Goal: Task Accomplishment & Management: Use online tool/utility

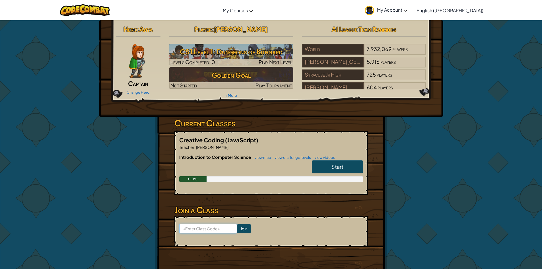
click at [209, 228] on input at bounding box center [208, 229] width 58 height 10
type input "JobBusSheep"
click at [237, 227] on input "Join" at bounding box center [244, 228] width 14 height 9
click at [135, 61] on img at bounding box center [137, 61] width 16 height 34
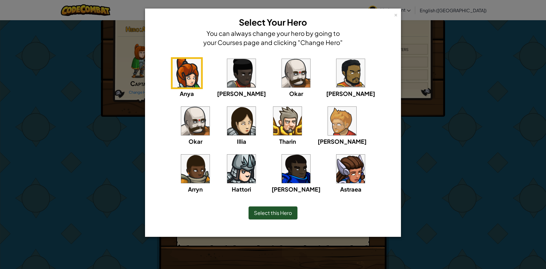
click at [256, 155] on img at bounding box center [241, 169] width 28 height 28
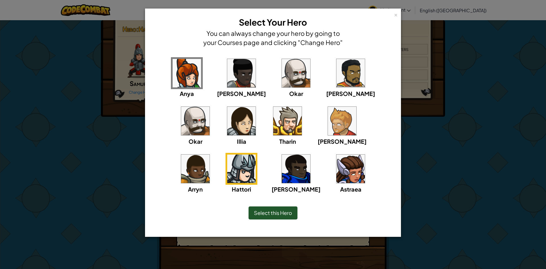
click at [282, 71] on img at bounding box center [296, 73] width 28 height 28
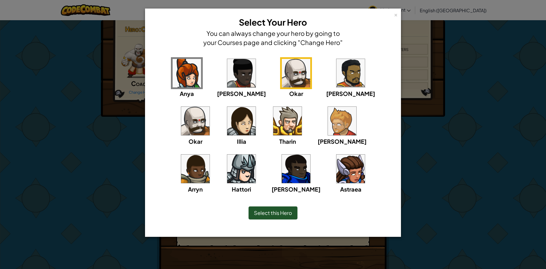
click at [278, 215] on span "Select this Hero" at bounding box center [273, 212] width 38 height 7
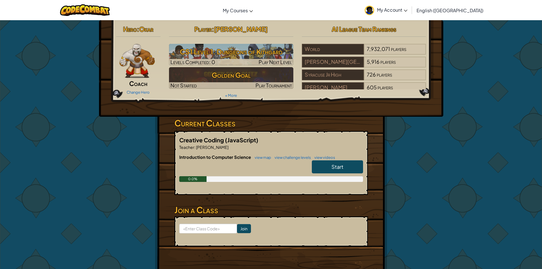
click at [143, 61] on img at bounding box center [138, 61] width 36 height 34
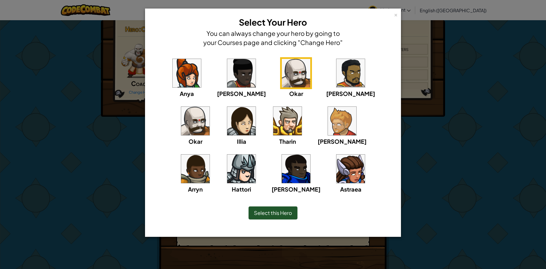
click at [328, 130] on img at bounding box center [342, 121] width 28 height 28
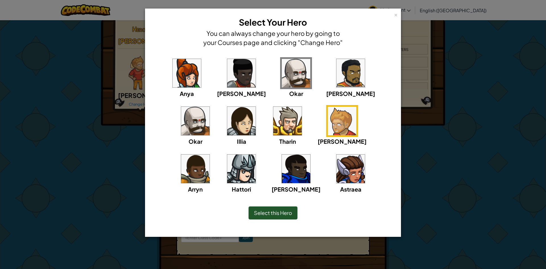
drag, startPoint x: 275, startPoint y: 207, endPoint x: 275, endPoint y: 213, distance: 5.7
click at [275, 213] on div "Select this Hero" at bounding box center [273, 212] width 49 height 13
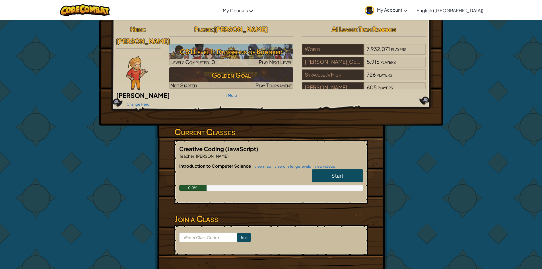
click at [140, 61] on img at bounding box center [136, 73] width 21 height 34
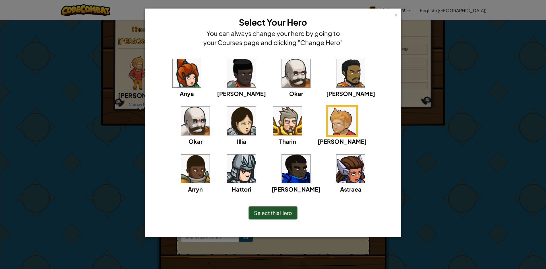
click at [282, 75] on img at bounding box center [296, 73] width 28 height 28
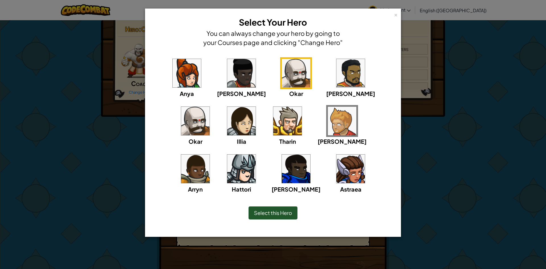
click at [271, 212] on span "Select this Hero" at bounding box center [273, 212] width 38 height 7
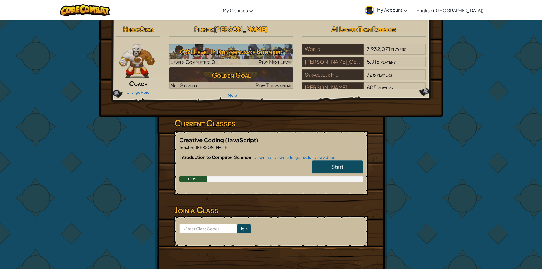
click at [148, 68] on img at bounding box center [138, 61] width 36 height 34
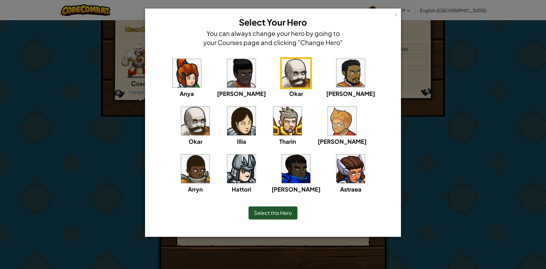
click at [256, 155] on img at bounding box center [241, 169] width 28 height 28
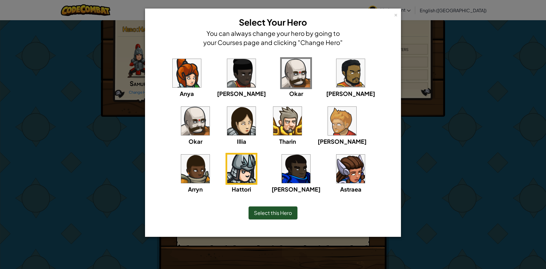
click at [278, 210] on span "Select this Hero" at bounding box center [273, 212] width 38 height 7
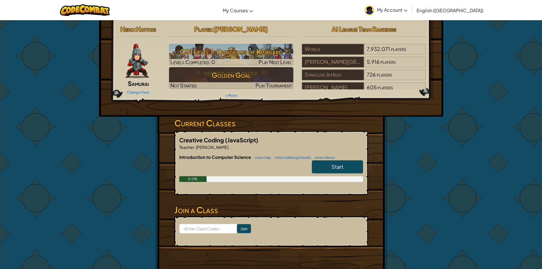
click at [137, 67] on img at bounding box center [136, 61] width 23 height 34
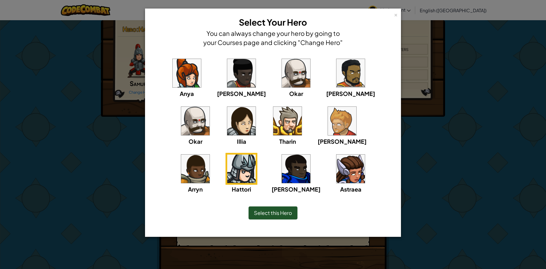
click at [273, 120] on img at bounding box center [287, 121] width 28 height 28
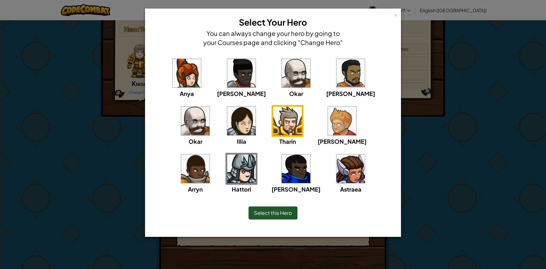
click at [269, 215] on span "Select this Hero" at bounding box center [273, 212] width 38 height 7
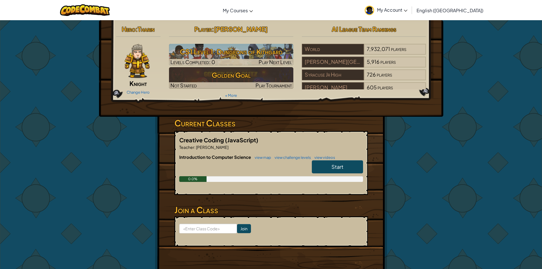
click at [139, 72] on img at bounding box center [137, 61] width 25 height 34
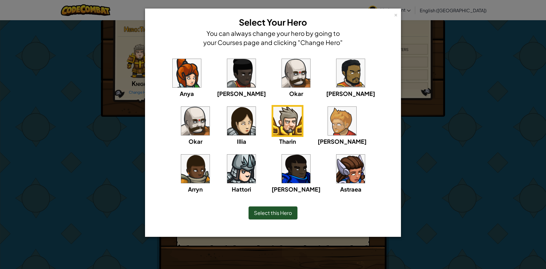
click at [328, 128] on img at bounding box center [342, 121] width 28 height 28
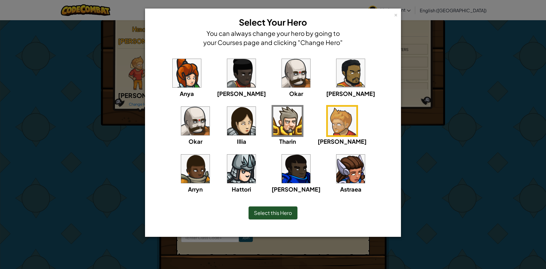
click at [282, 216] on div "Select this Hero" at bounding box center [273, 212] width 49 height 13
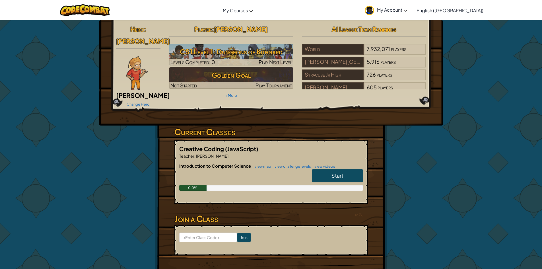
click at [128, 60] on img at bounding box center [136, 73] width 21 height 34
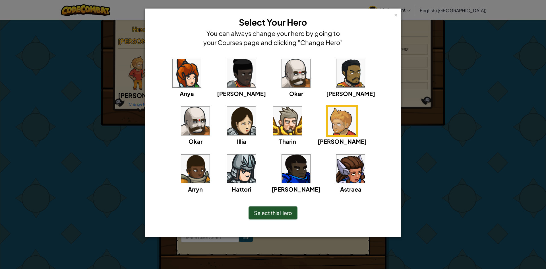
click at [282, 169] on img at bounding box center [296, 169] width 28 height 28
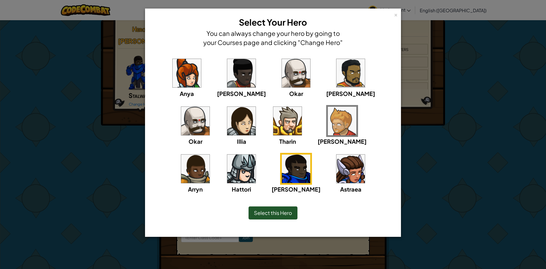
click at [273, 211] on span "Select this Hero" at bounding box center [273, 212] width 38 height 7
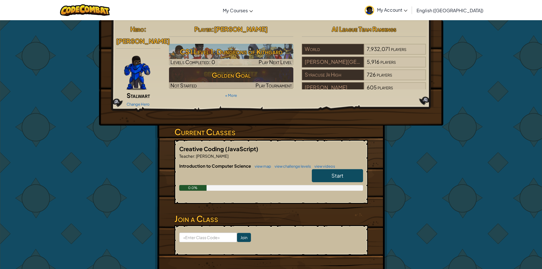
click at [348, 171] on link "Start" at bounding box center [337, 175] width 51 height 13
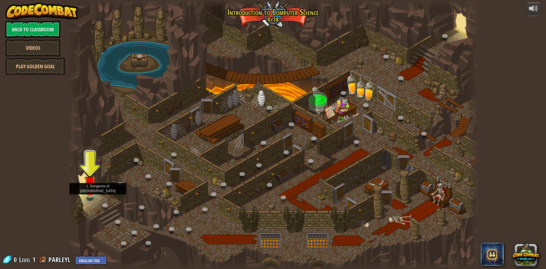
click at [92, 192] on img at bounding box center [90, 181] width 11 height 25
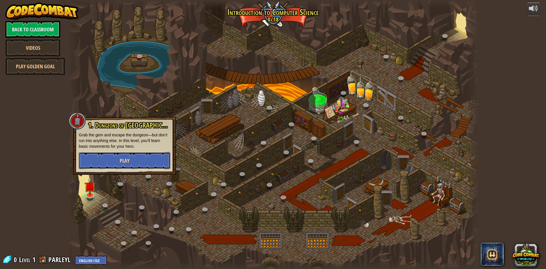
click at [134, 164] on button "Play" at bounding box center [125, 160] width 92 height 17
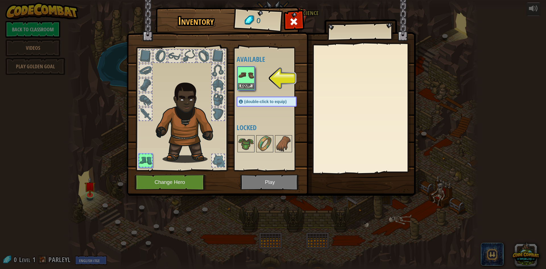
click at [244, 71] on img at bounding box center [246, 75] width 16 height 16
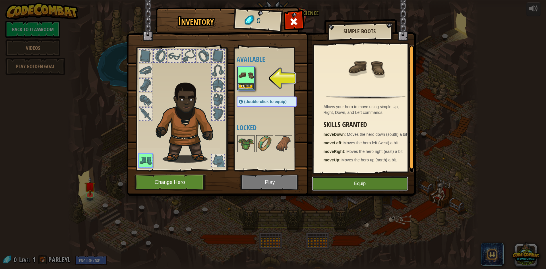
click at [365, 182] on button "Equip" at bounding box center [360, 183] width 96 height 14
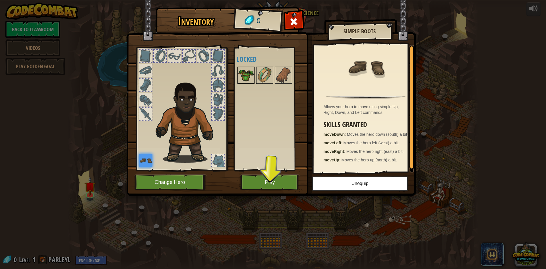
click at [244, 77] on img at bounding box center [246, 75] width 16 height 16
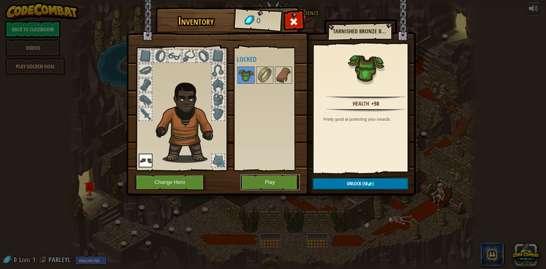
click at [255, 180] on button "Play" at bounding box center [269, 182] width 59 height 16
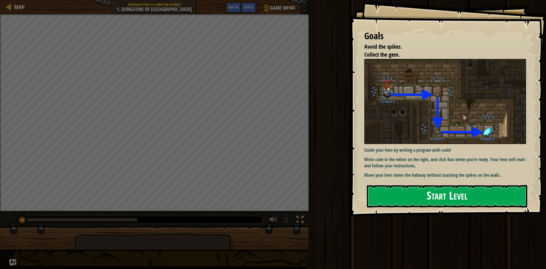
click at [473, 191] on button "Start Level" at bounding box center [447, 196] width 160 height 22
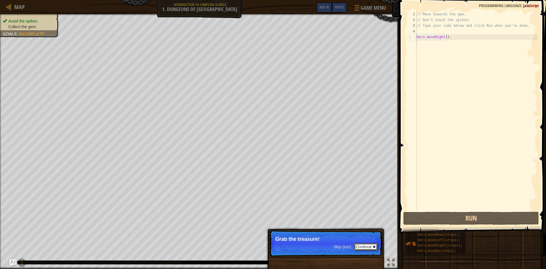
click at [367, 247] on button "Continue" at bounding box center [366, 246] width 24 height 7
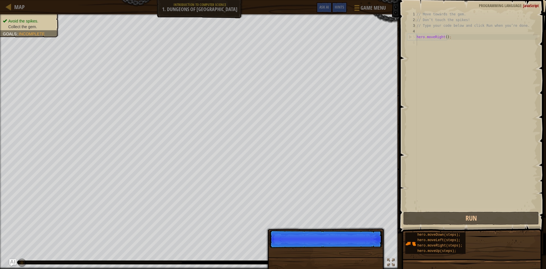
scroll to position [3, 0]
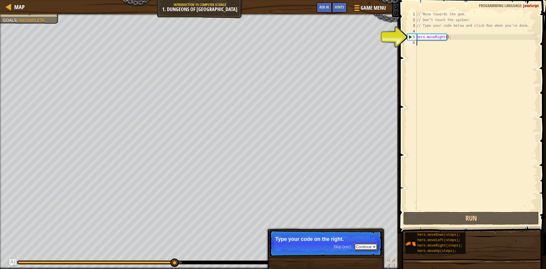
click at [365, 246] on button "Continue" at bounding box center [366, 246] width 24 height 7
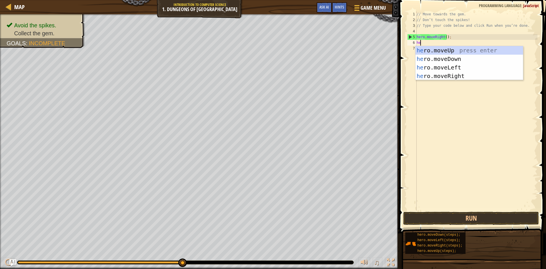
type textarea "her"
click at [449, 61] on div "her o.moveUp press enter her o.moveDown press enter her o.moveLeft press enter …" at bounding box center [470, 71] width 108 height 51
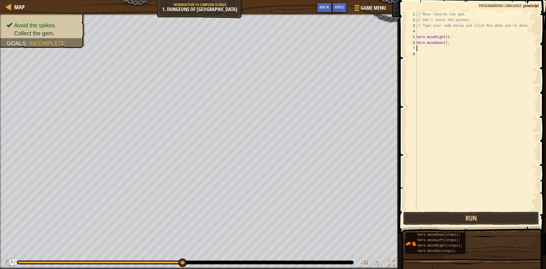
scroll to position [3, 0]
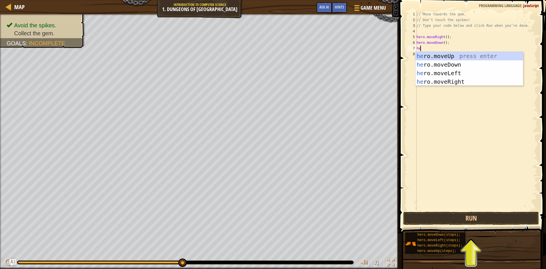
type textarea "her"
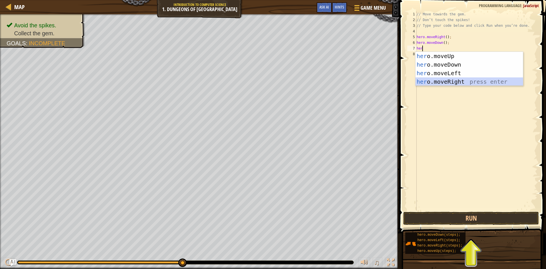
click at [449, 84] on div "her o.moveUp press enter her o.moveDown press enter her o.moveLeft press enter …" at bounding box center [470, 77] width 108 height 51
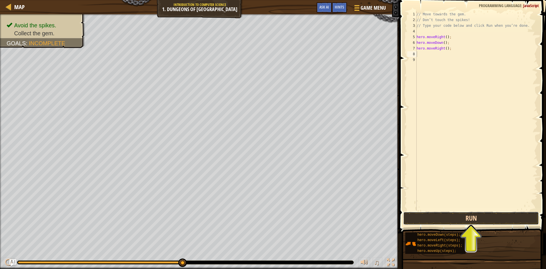
click at [468, 217] on button "Run" at bounding box center [471, 218] width 136 height 13
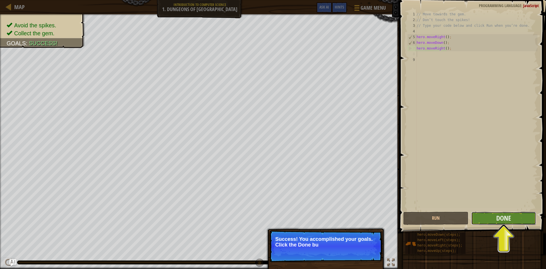
click at [493, 219] on button "Done" at bounding box center [503, 218] width 65 height 13
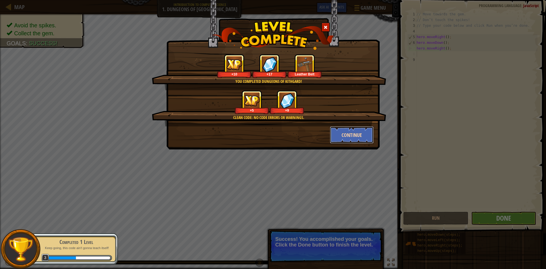
click at [356, 133] on button "Continue" at bounding box center [352, 134] width 44 height 17
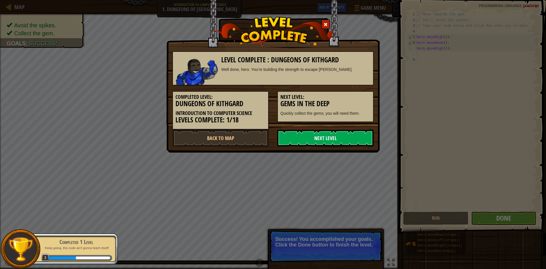
click at [334, 139] on link "Next Level" at bounding box center [325, 137] width 96 height 17
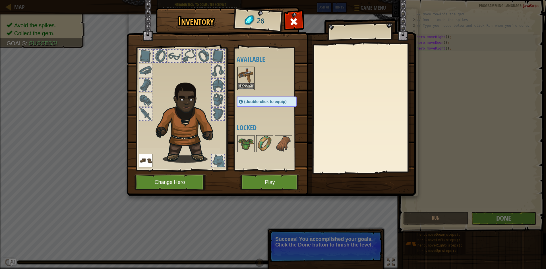
click at [246, 74] on img at bounding box center [246, 75] width 16 height 16
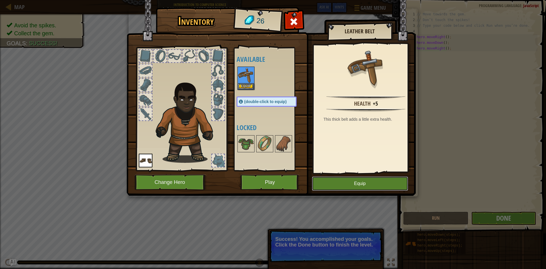
click at [360, 180] on button "Equip" at bounding box center [360, 183] width 96 height 14
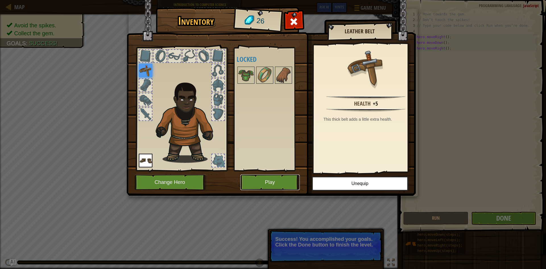
click at [256, 176] on button "Play" at bounding box center [269, 182] width 59 height 16
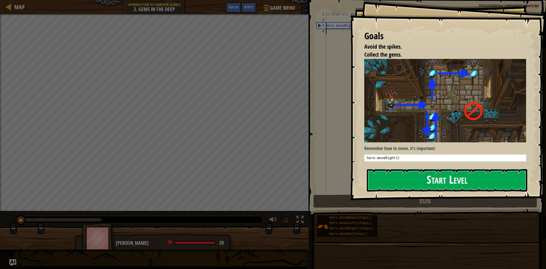
click at [447, 180] on button "Start Level" at bounding box center [447, 180] width 160 height 22
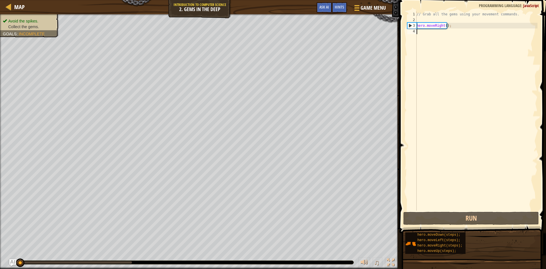
type textarea "h"
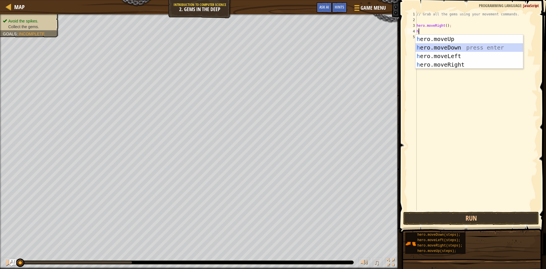
click at [436, 48] on div "h ero.moveUp press enter h ero.moveDown press enter h ero.moveLeft press enter …" at bounding box center [470, 60] width 108 height 51
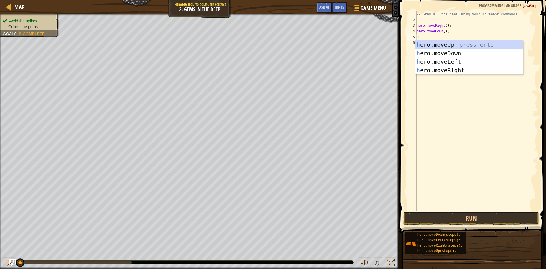
type textarea "her"
click at [475, 45] on div "her o.moveUp press enter her o.moveDown press enter her o.moveLeft press enter …" at bounding box center [470, 65] width 108 height 51
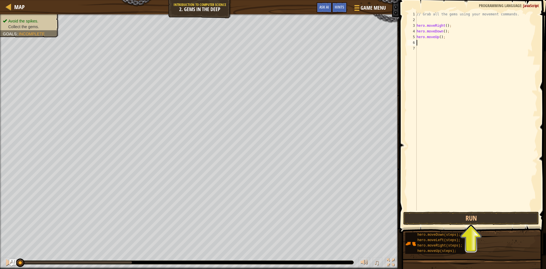
type textarea "h"
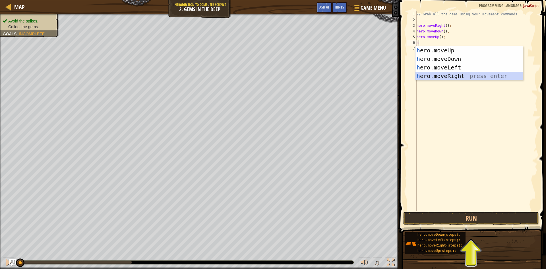
click at [469, 76] on div "h ero.moveUp press enter h ero.moveDown press enter h ero.moveLeft press enter …" at bounding box center [470, 71] width 108 height 51
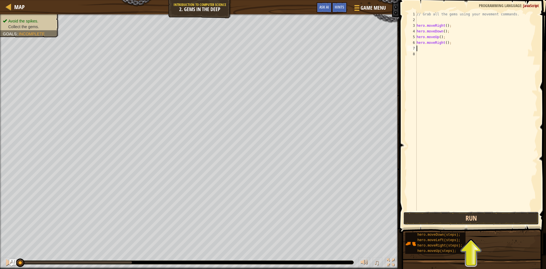
click at [477, 215] on button "Run" at bounding box center [471, 218] width 136 height 13
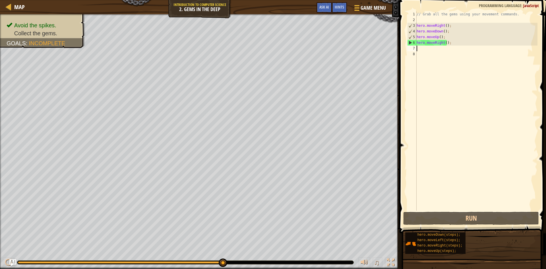
click at [433, 44] on div "// Grab all the gems using your movement commands. hero . moveRight ( ) ; hero …" at bounding box center [477, 116] width 122 height 211
click at [450, 43] on div "// Grab all the gems using your movement commands. hero . moveRight ( ) ; hero …" at bounding box center [477, 116] width 122 height 211
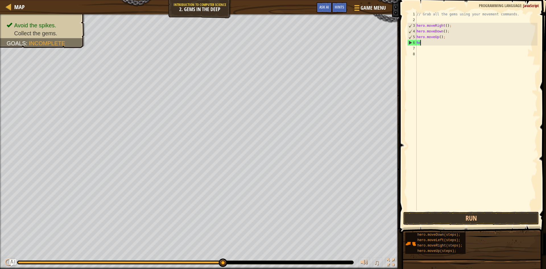
type textarea "h"
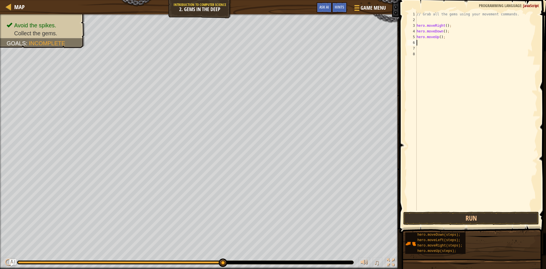
type textarea "h"
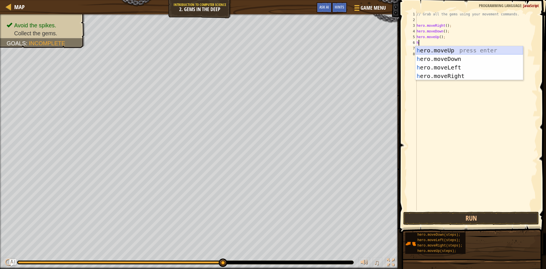
click at [456, 47] on div "h ero.moveUp press enter h ero.moveDown press enter h ero.moveLeft press enter …" at bounding box center [470, 71] width 108 height 51
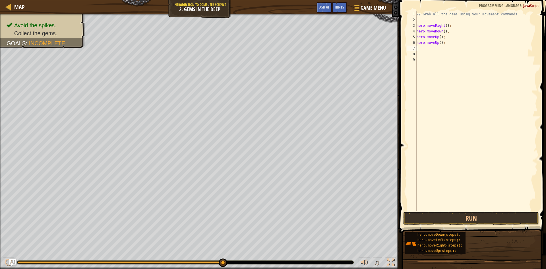
type textarea "h"
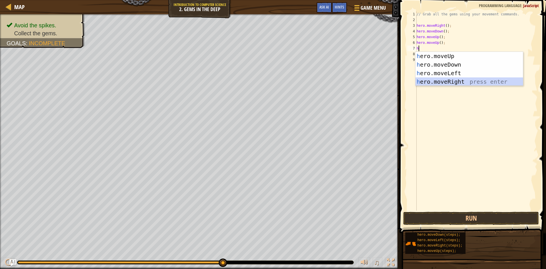
click at [439, 82] on div "h ero.moveUp press enter h ero.moveDown press enter h ero.moveLeft press enter …" at bounding box center [470, 77] width 108 height 51
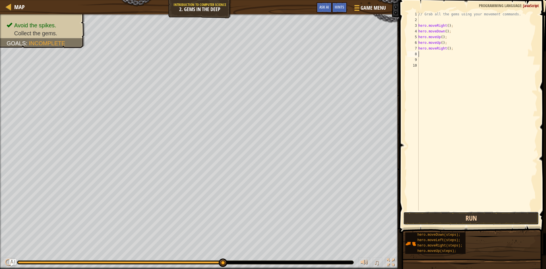
click at [450, 219] on button "Run" at bounding box center [471, 218] width 136 height 13
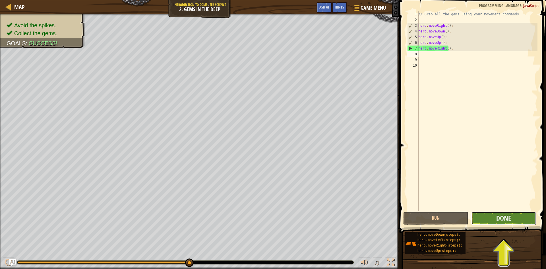
click at [485, 218] on button "Done" at bounding box center [503, 218] width 65 height 13
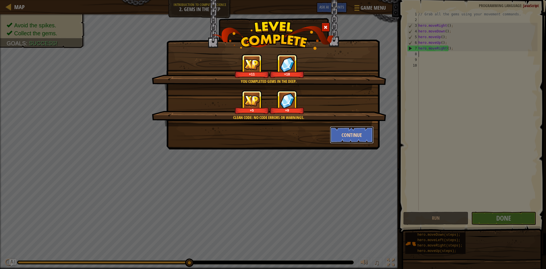
click at [346, 135] on button "Continue" at bounding box center [352, 134] width 44 height 17
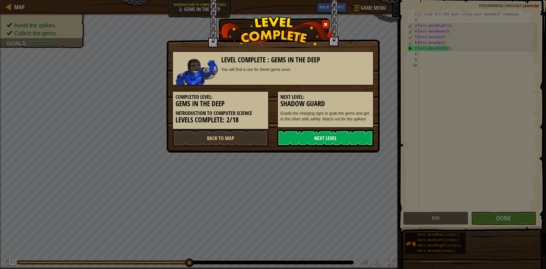
click at [347, 135] on link "Next Level" at bounding box center [325, 137] width 96 height 17
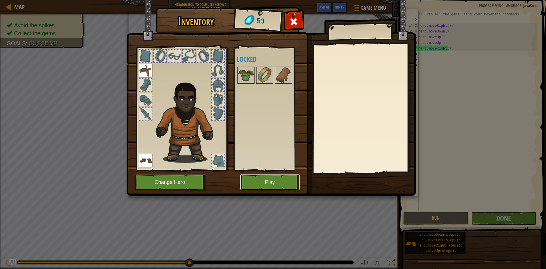
click at [275, 182] on button "Play" at bounding box center [269, 182] width 59 height 16
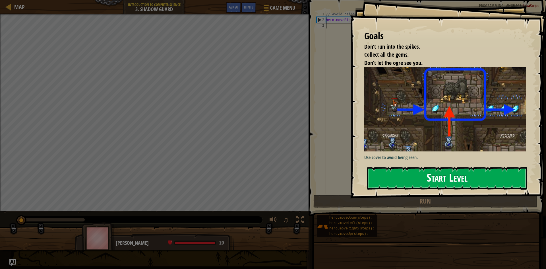
click at [439, 175] on button "Start Level" at bounding box center [447, 178] width 160 height 22
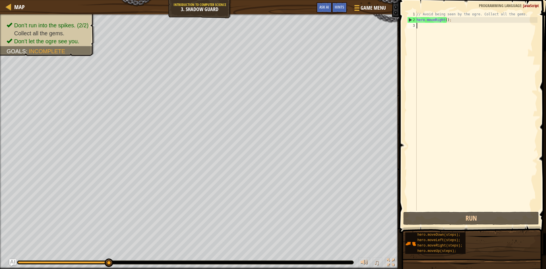
type textarea "h"
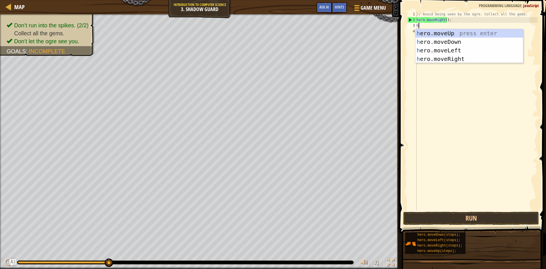
scroll to position [3, 0]
click at [447, 35] on div "h ero.moveUp press enter h ero.moveDown press enter h ero.moveLeft press enter …" at bounding box center [470, 54] width 108 height 51
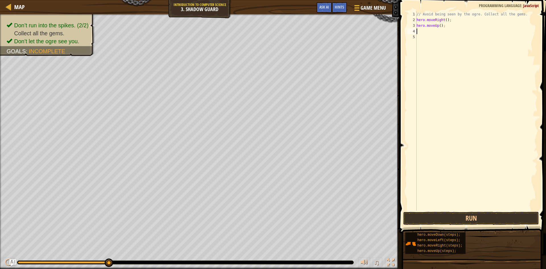
type textarea "h"
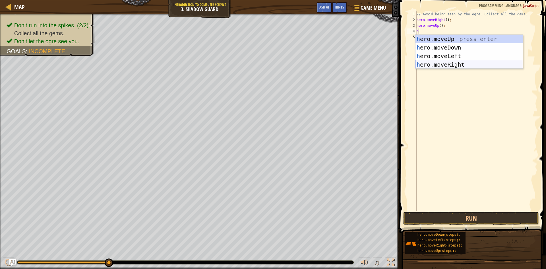
click at [437, 63] on div "h ero.moveUp press enter h ero.moveDown press enter h ero.moveLeft press enter …" at bounding box center [470, 60] width 108 height 51
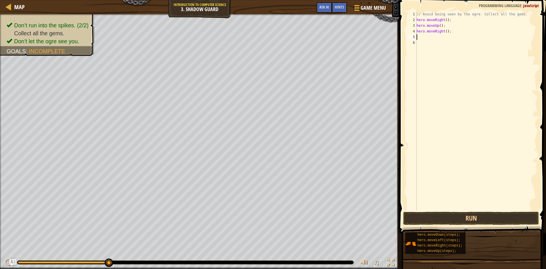
type textarea "h"
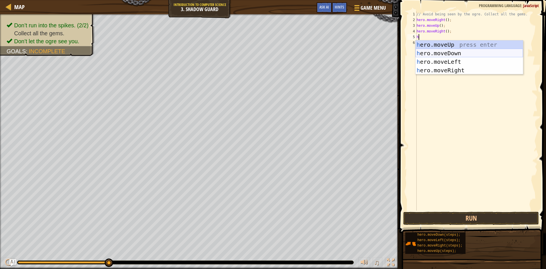
click at [447, 54] on div "h ero.moveUp press enter h ero.moveDown press enter h ero.moveLeft press enter …" at bounding box center [470, 65] width 108 height 51
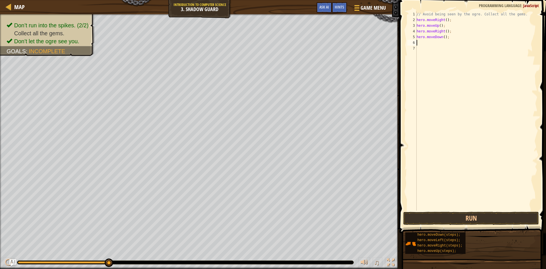
type textarea "h"
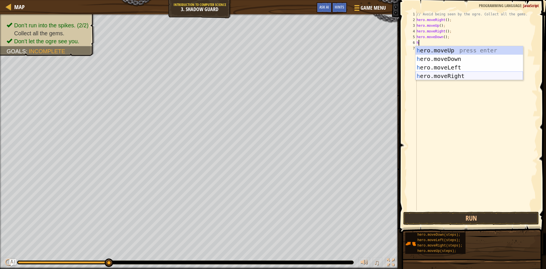
click at [446, 77] on div "h ero.moveUp press enter h ero.moveDown press enter h ero.moveLeft press enter …" at bounding box center [470, 71] width 108 height 51
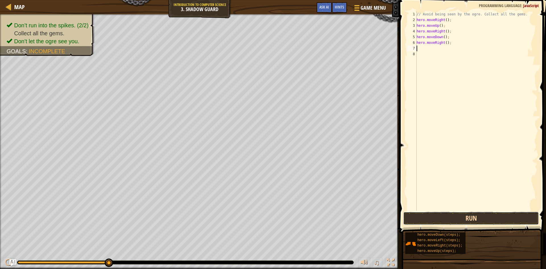
click at [466, 216] on button "Run" at bounding box center [471, 218] width 136 height 13
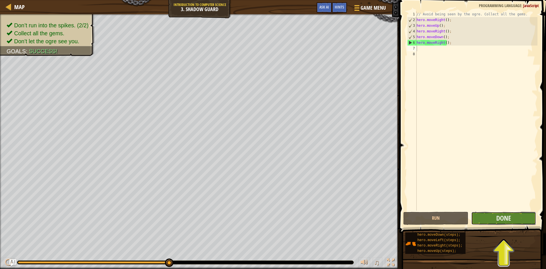
click at [495, 213] on button "Done" at bounding box center [503, 218] width 65 height 13
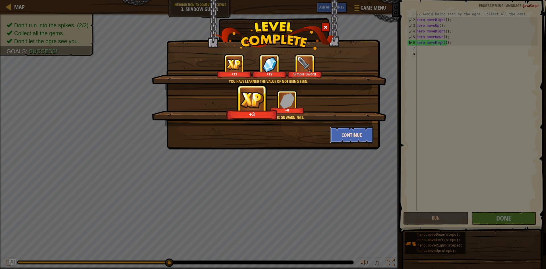
click at [357, 135] on button "Continue" at bounding box center [352, 134] width 44 height 17
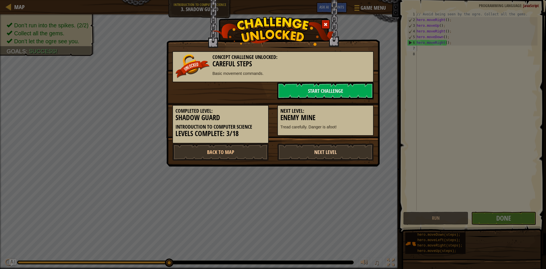
click at [315, 149] on link "Next Level" at bounding box center [325, 151] width 96 height 17
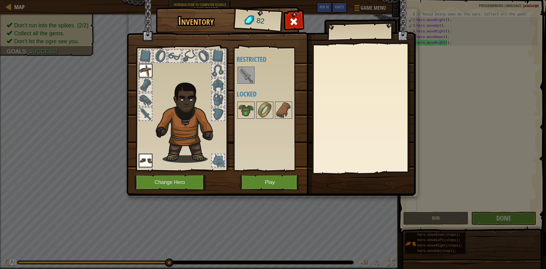
click at [245, 73] on img at bounding box center [246, 75] width 16 height 16
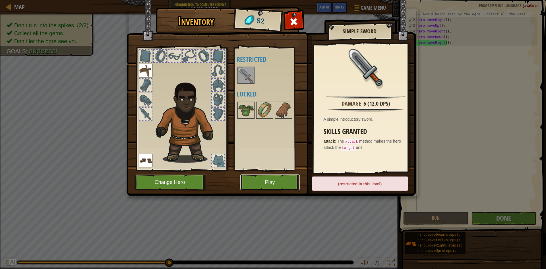
click at [269, 183] on button "Play" at bounding box center [269, 182] width 59 height 16
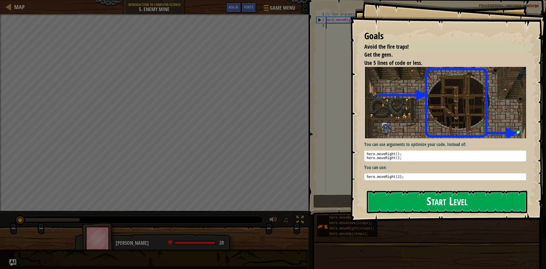
click at [415, 202] on button "Start Level" at bounding box center [447, 202] width 160 height 22
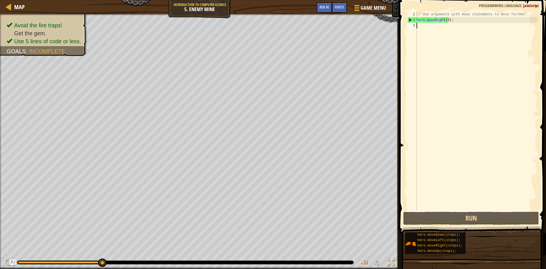
type textarea "h"
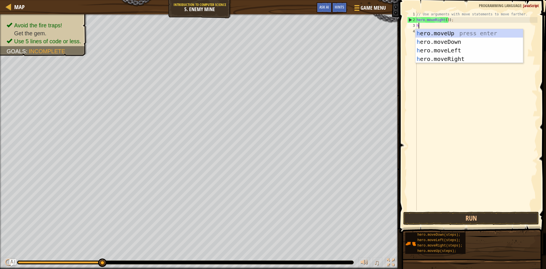
scroll to position [3, 0]
click at [451, 35] on div "h ero.moveUp press enter h ero.moveDown press enter h ero.moveLeft press enter …" at bounding box center [470, 54] width 108 height 51
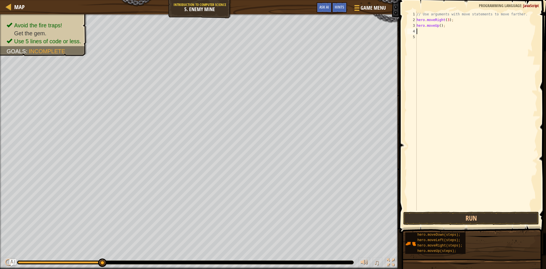
type textarea "h"
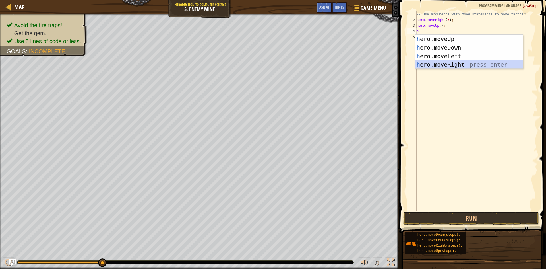
click at [450, 65] on div "h ero.moveUp press enter h ero.moveDown press enter h ero.moveLeft press enter …" at bounding box center [470, 60] width 108 height 51
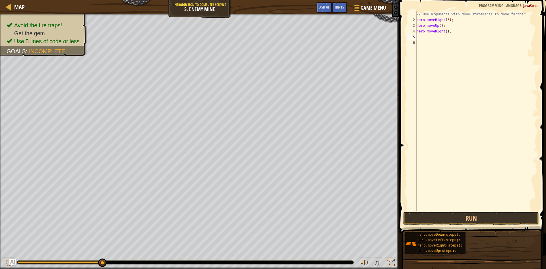
type textarea "h"
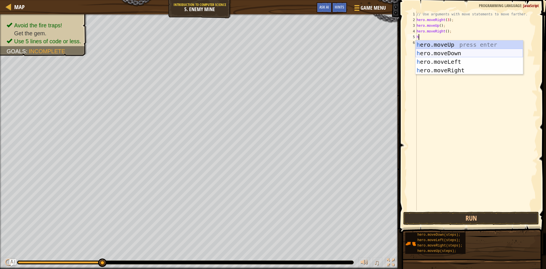
click at [450, 54] on div "h ero.moveUp press enter h ero.moveDown press enter h ero.moveLeft press enter …" at bounding box center [470, 65] width 108 height 51
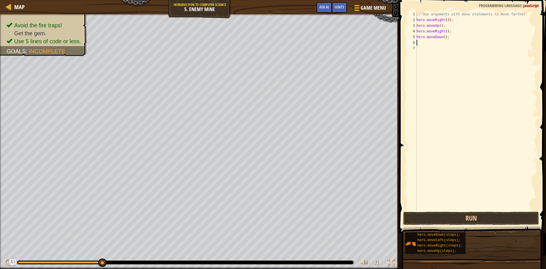
type textarea "h"
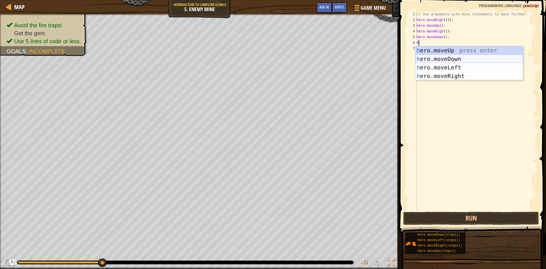
click at [451, 57] on div "h ero.moveUp press enter h ero.moveDown press enter h ero.moveLeft press enter …" at bounding box center [470, 71] width 108 height 51
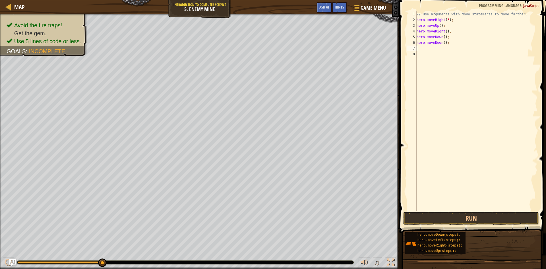
type textarea "h"
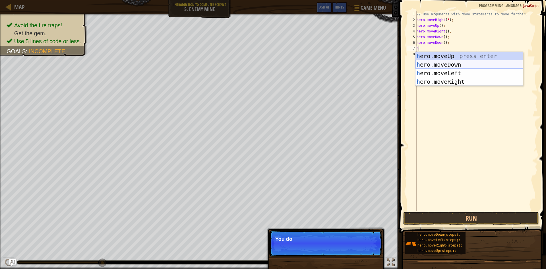
click at [449, 65] on div "h ero.moveUp press enter h ero.moveDown press enter h ero.moveLeft press enter …" at bounding box center [470, 77] width 108 height 51
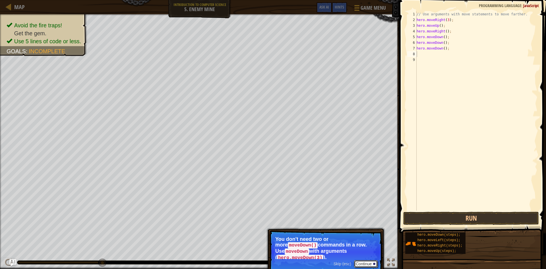
click at [364, 260] on button "Continue" at bounding box center [366, 263] width 24 height 7
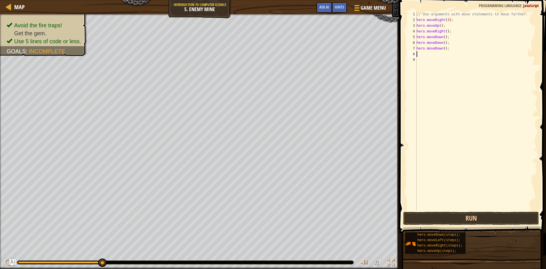
type textarea "h"
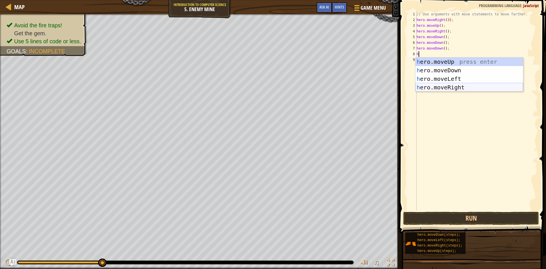
drag, startPoint x: 442, startPoint y: 87, endPoint x: 443, endPoint y: 92, distance: 5.5
click at [442, 89] on div "h ero.moveUp press enter h ero.moveDown press enter h ero.moveLeft press enter …" at bounding box center [470, 82] width 108 height 51
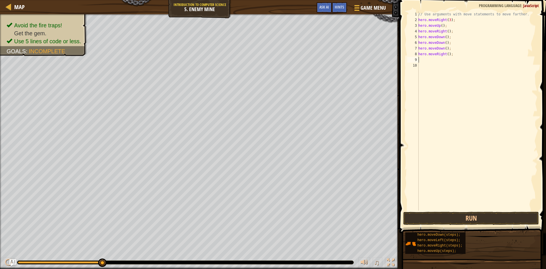
type textarea "h"
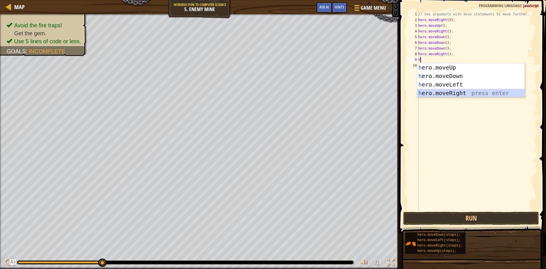
click at [445, 95] on div "h ero.moveUp press enter h ero.moveDown press enter h ero.moveLeft press enter …" at bounding box center [471, 88] width 108 height 51
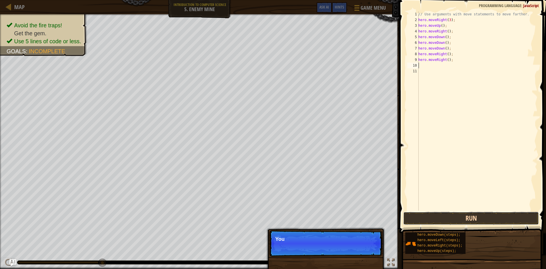
click at [473, 216] on button "Run" at bounding box center [471, 218] width 136 height 13
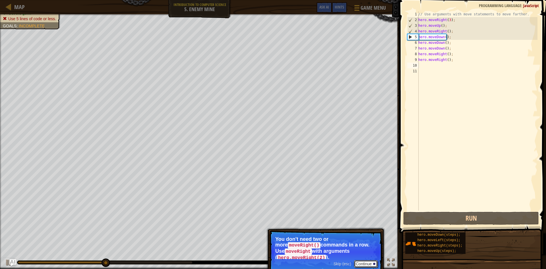
click at [366, 260] on button "Continue" at bounding box center [366, 263] width 24 height 7
